Goal: Information Seeking & Learning: Learn about a topic

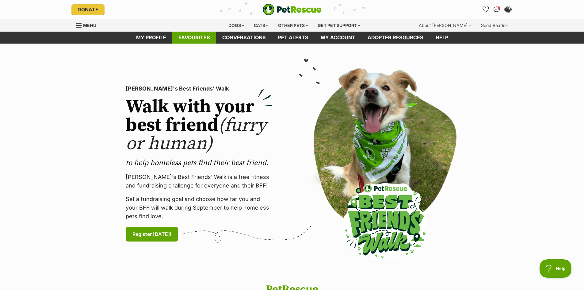
click at [199, 39] on link "Favourites" at bounding box center [194, 38] width 44 height 12
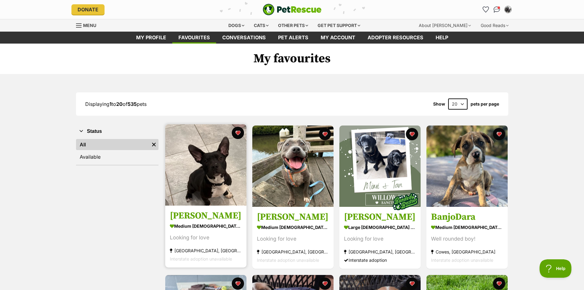
click at [209, 174] on img at bounding box center [205, 164] width 81 height 81
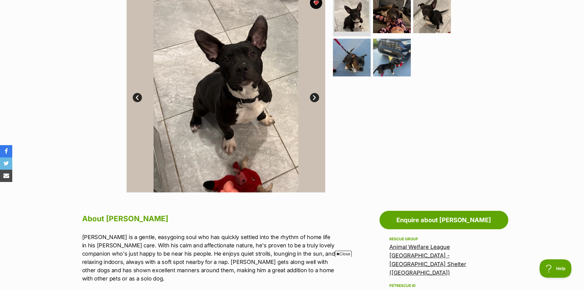
scroll to position [61, 0]
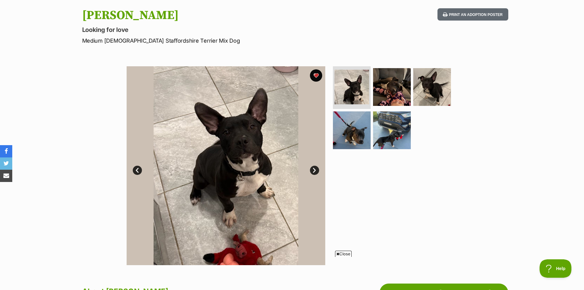
click at [313, 170] on link "Next" at bounding box center [314, 170] width 9 height 9
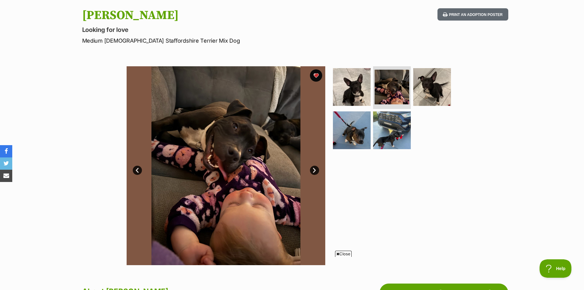
click at [314, 169] on link "Next" at bounding box center [314, 170] width 9 height 9
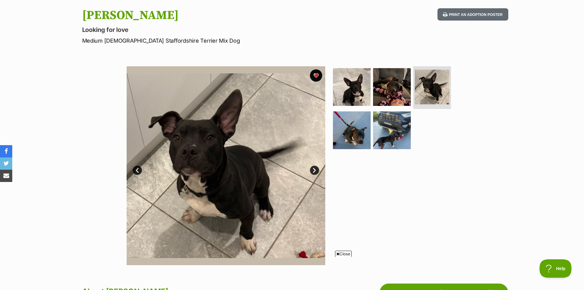
click at [314, 169] on link "Next" at bounding box center [314, 170] width 9 height 9
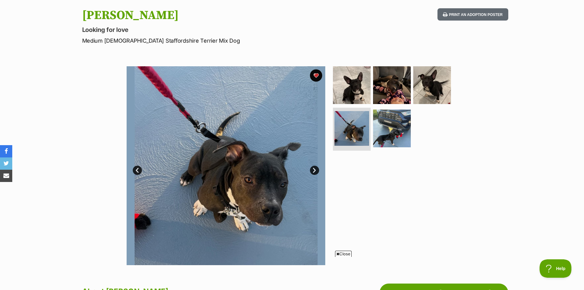
click at [314, 168] on link "Next" at bounding box center [314, 170] width 9 height 9
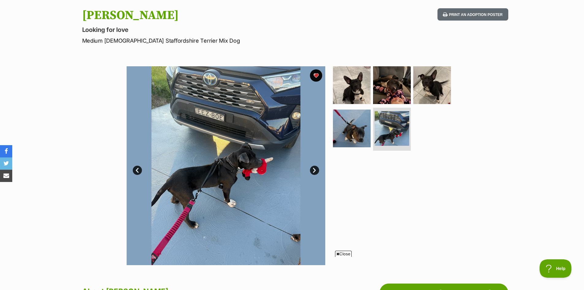
click at [314, 168] on link "Next" at bounding box center [314, 170] width 9 height 9
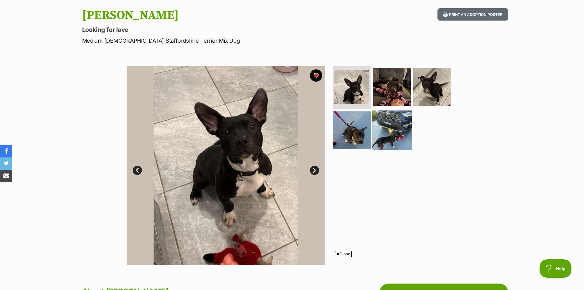
click at [386, 133] on img at bounding box center [392, 130] width 40 height 40
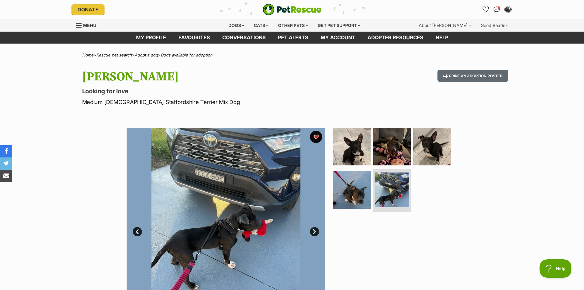
scroll to position [0, 0]
click at [236, 24] on div "Dogs" at bounding box center [236, 25] width 25 height 12
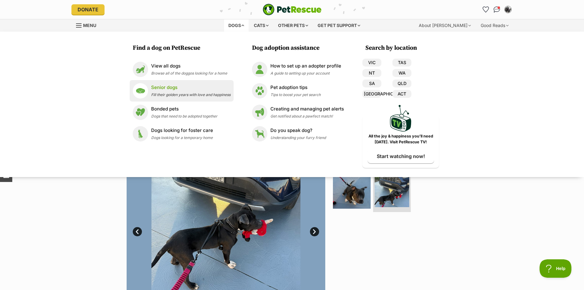
click at [157, 89] on p "Senior dogs" at bounding box center [190, 87] width 79 height 7
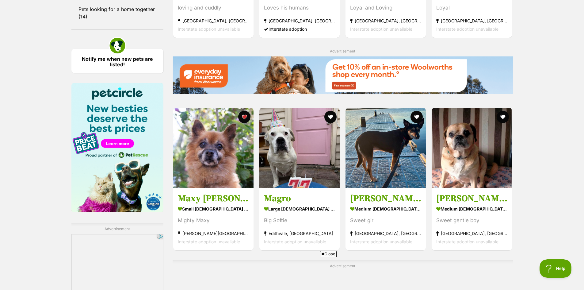
scroll to position [859, 0]
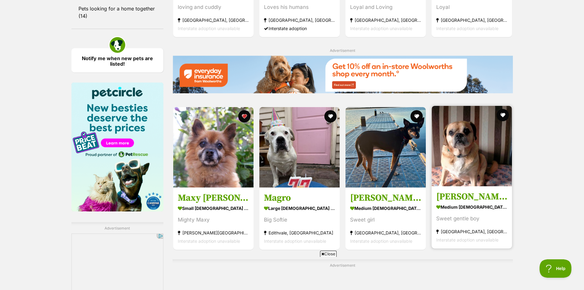
click at [483, 163] on img at bounding box center [472, 146] width 80 height 80
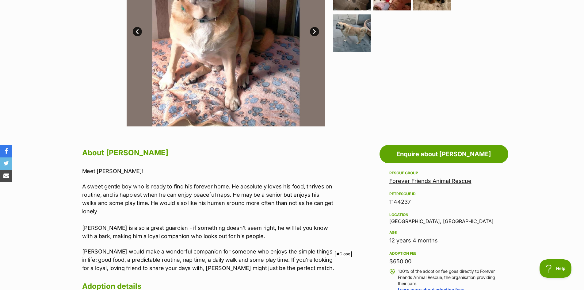
scroll to position [92, 0]
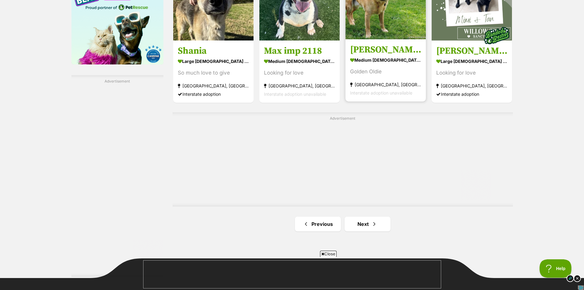
scroll to position [1042, 0]
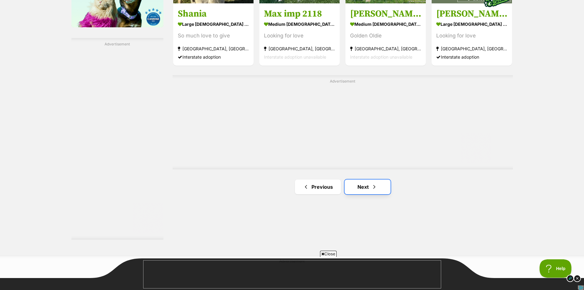
click at [372, 188] on span "Next page" at bounding box center [374, 186] width 6 height 7
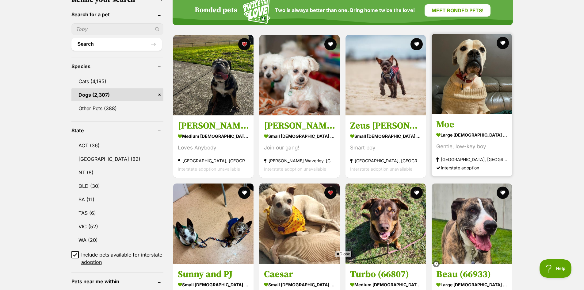
scroll to position [153, 0]
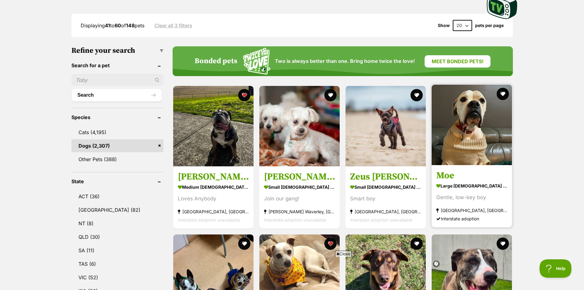
click at [470, 125] on img at bounding box center [472, 125] width 80 height 80
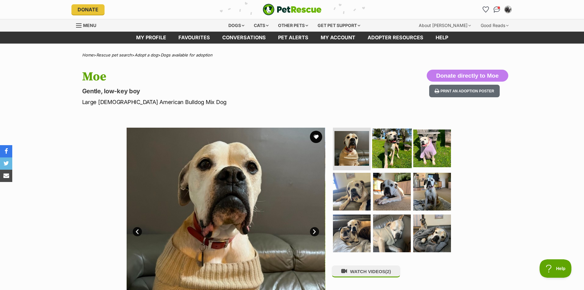
click at [399, 147] on img at bounding box center [392, 148] width 40 height 40
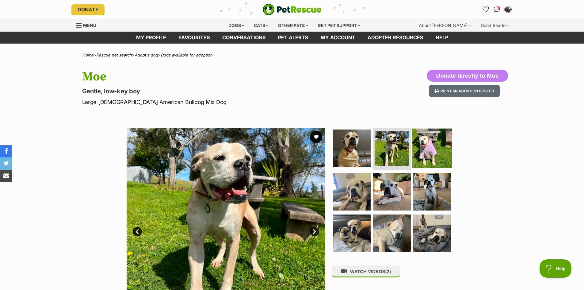
click at [431, 144] on img at bounding box center [432, 148] width 40 height 40
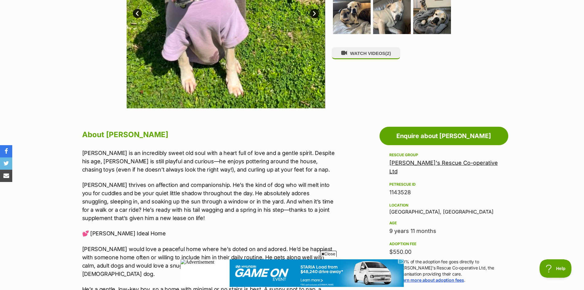
scroll to position [92, 0]
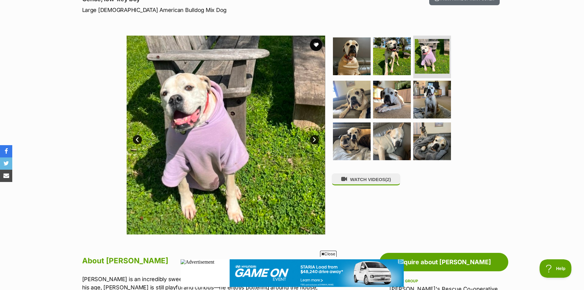
click at [316, 139] on link "Next" at bounding box center [314, 139] width 9 height 9
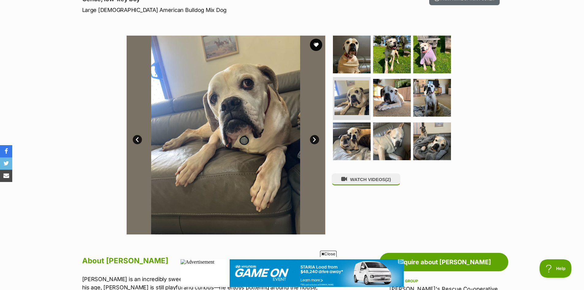
click at [316, 139] on link "Next" at bounding box center [314, 139] width 9 height 9
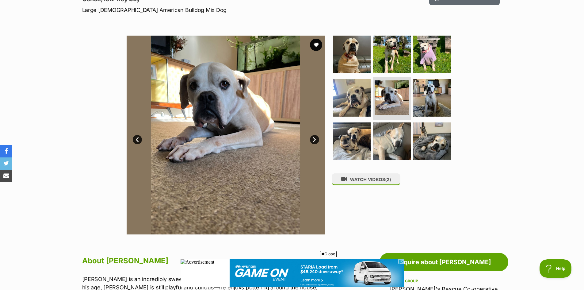
click at [316, 139] on link "Next" at bounding box center [314, 139] width 9 height 9
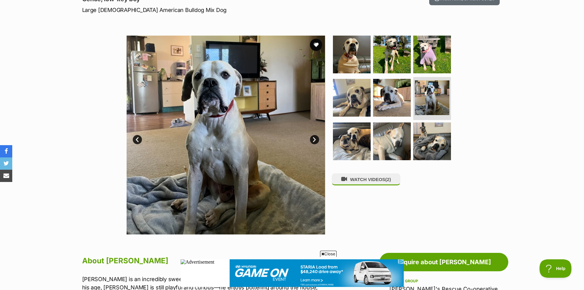
click at [316, 139] on link "Next" at bounding box center [314, 139] width 9 height 9
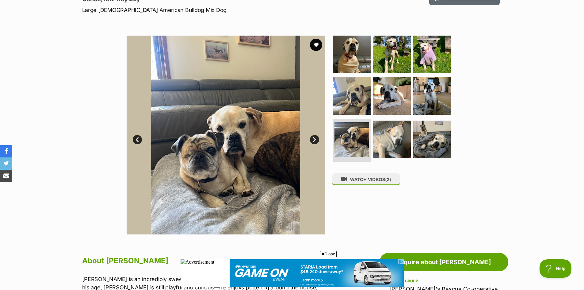
click at [316, 139] on link "Next" at bounding box center [314, 139] width 9 height 9
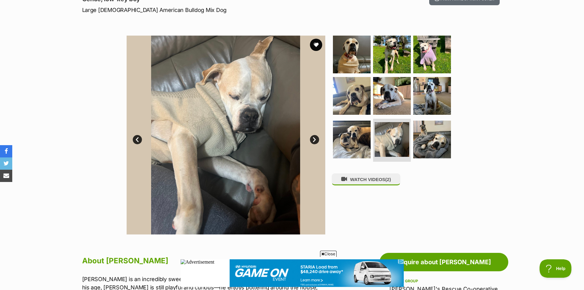
click at [316, 139] on link "Next" at bounding box center [314, 139] width 9 height 9
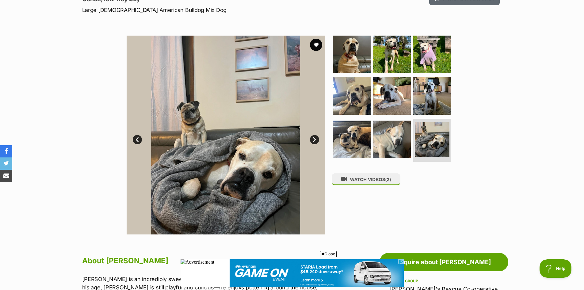
click at [316, 139] on link "Next" at bounding box center [314, 139] width 9 height 9
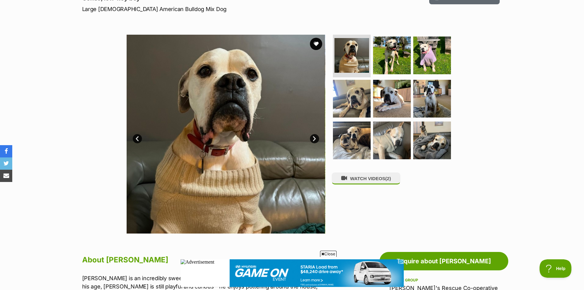
scroll to position [0, 0]
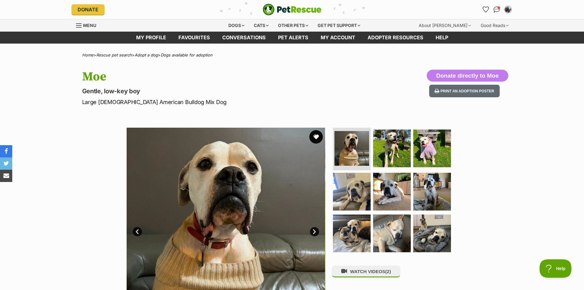
click at [315, 136] on button "favourite" at bounding box center [315, 136] width 13 height 13
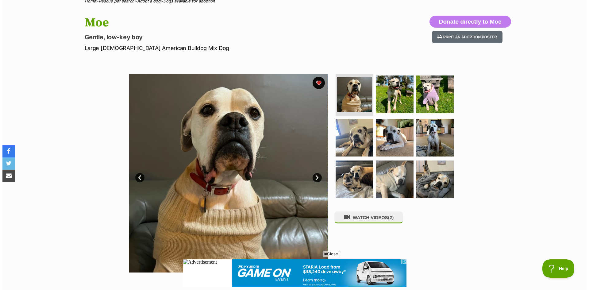
scroll to position [123, 0]
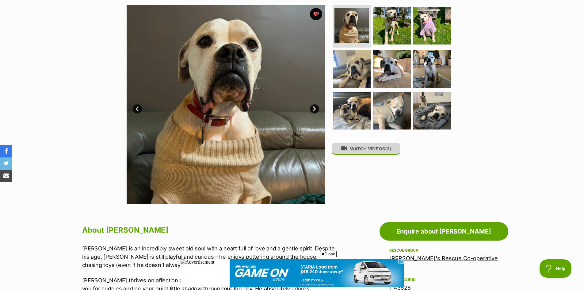
click at [368, 151] on button "WATCH VIDEOS (2)" at bounding box center [366, 149] width 69 height 12
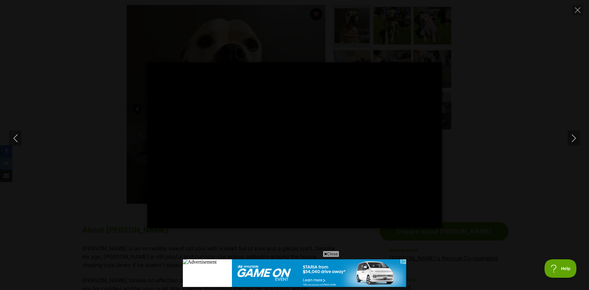
scroll to position [0, 0]
click at [570, 144] on button "Next" at bounding box center [573, 137] width 12 height 15
type input "36.82"
type input "100"
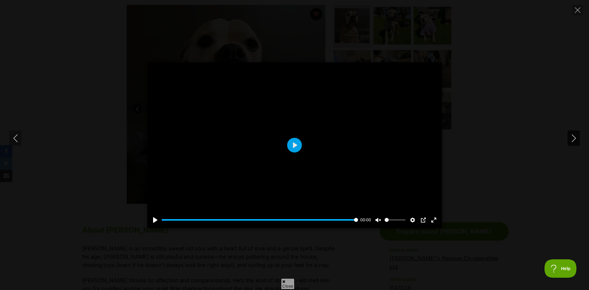
click at [575, 137] on icon "Next" at bounding box center [574, 138] width 8 height 8
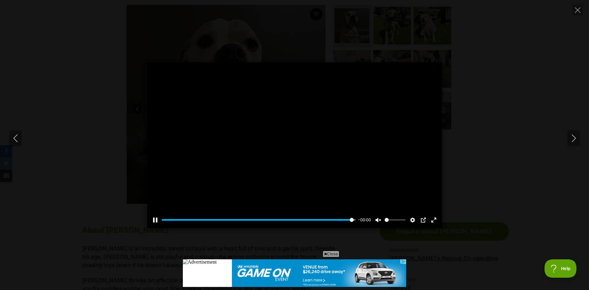
type input "100"
click at [573, 138] on icon "Next" at bounding box center [574, 138] width 8 height 8
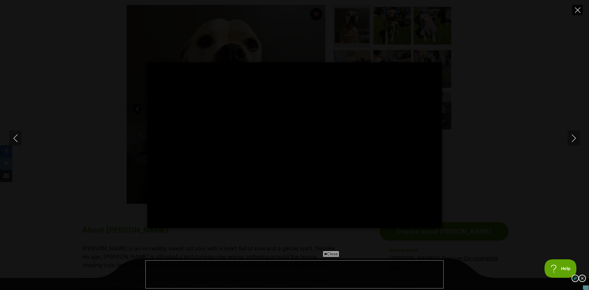
click at [576, 14] on button "Close" at bounding box center [577, 10] width 11 height 11
type input "55.13"
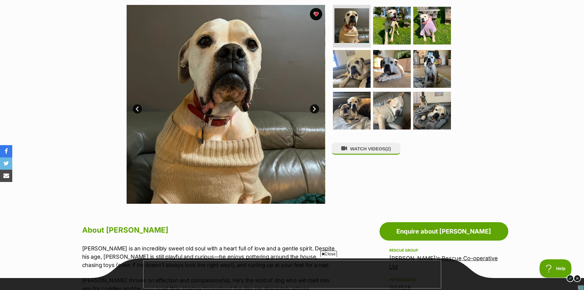
scroll to position [215, 0]
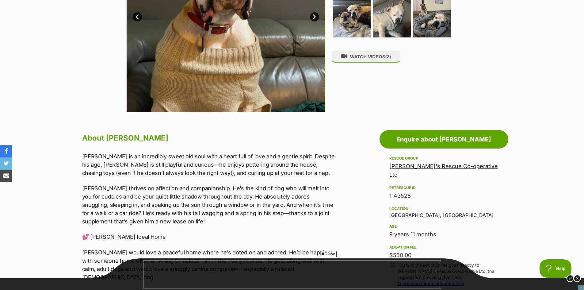
click at [449, 165] on link "[PERSON_NAME]'s Rescue Co-operative Ltd" at bounding box center [443, 170] width 109 height 15
